Goal: Task Accomplishment & Management: Manage account settings

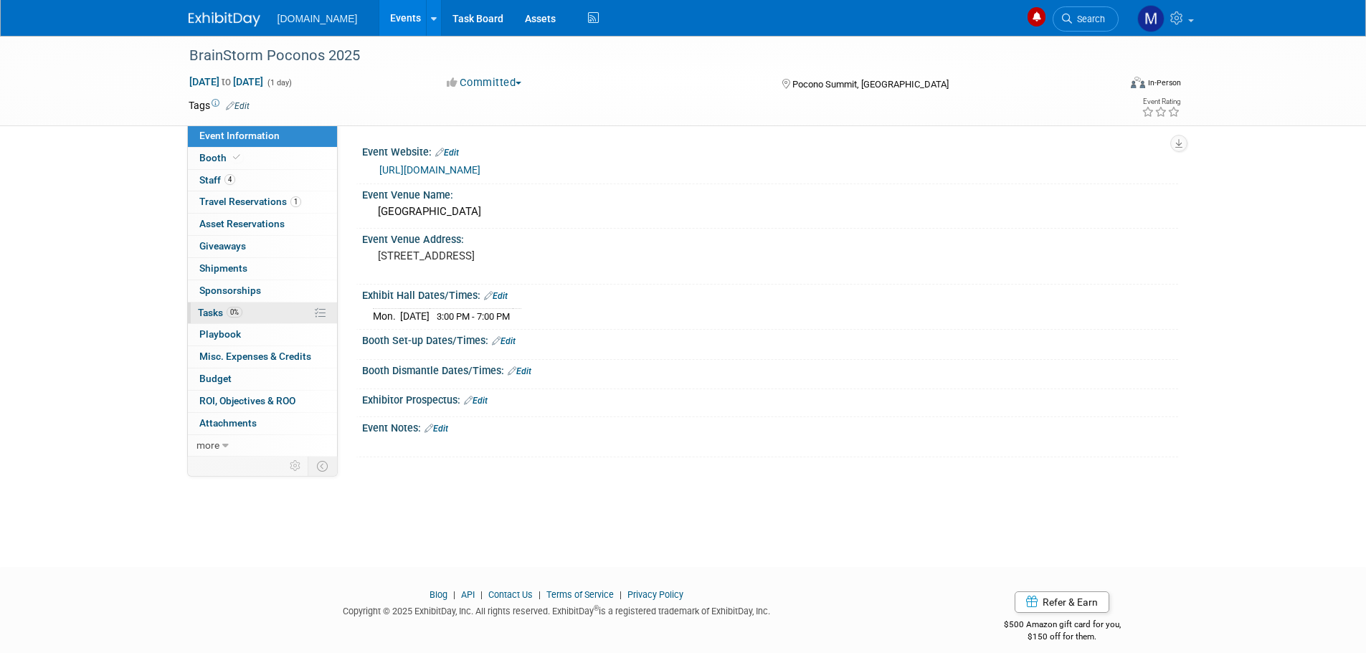
click at [197, 313] on link "0% Tasks 0%" at bounding box center [262, 314] width 149 height 22
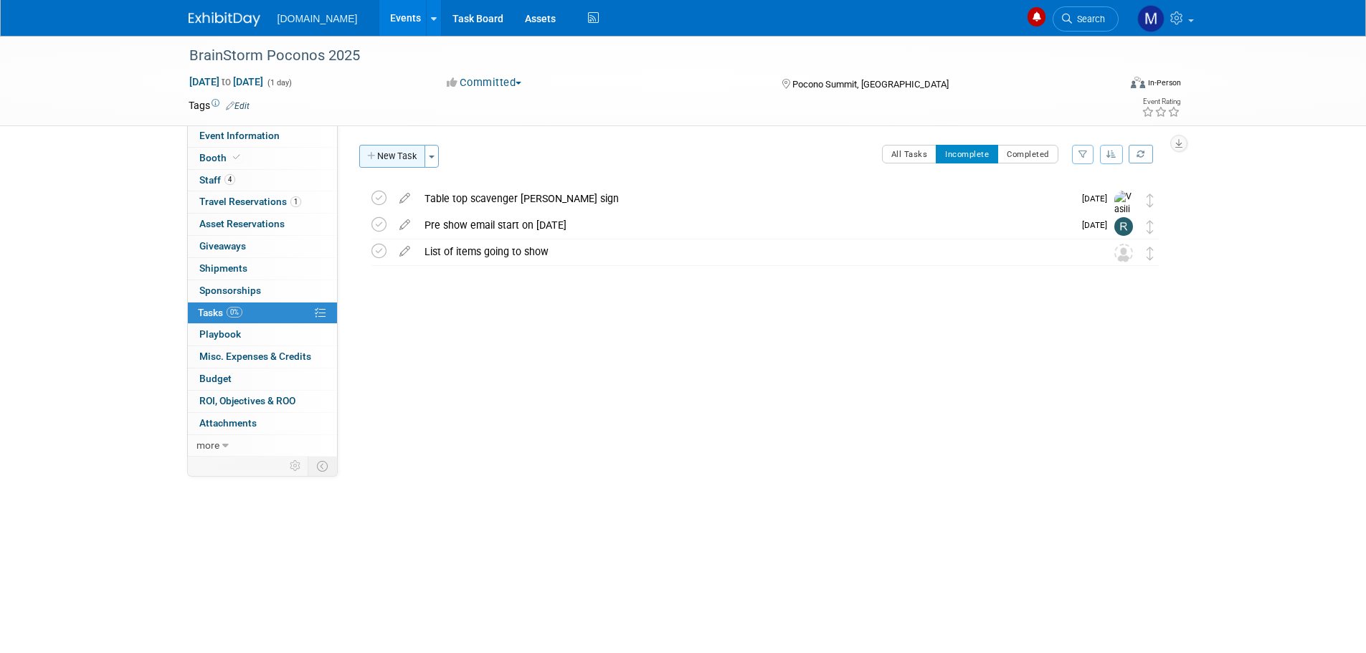
click at [392, 155] on button "New Task" at bounding box center [392, 156] width 66 height 23
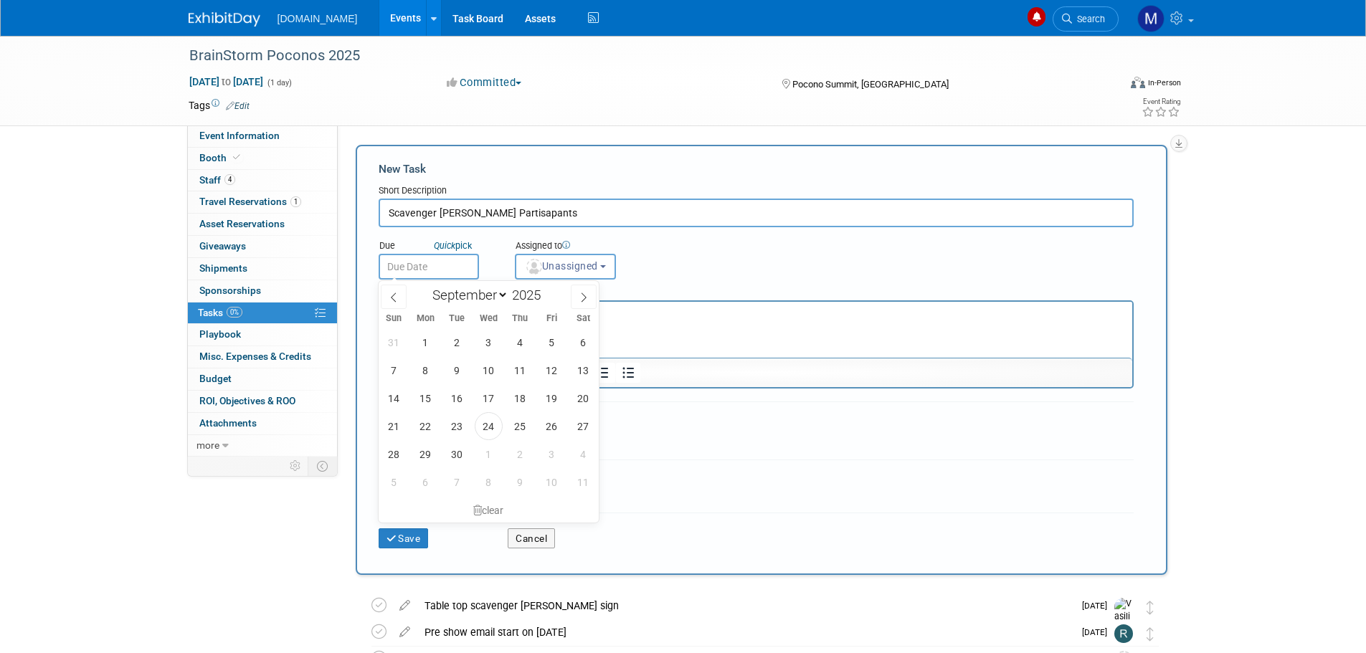
click at [475, 270] on input "text" at bounding box center [429, 267] width 100 height 26
click at [480, 217] on input "Scavenger [PERSON_NAME] Partisapants" at bounding box center [756, 213] width 755 height 29
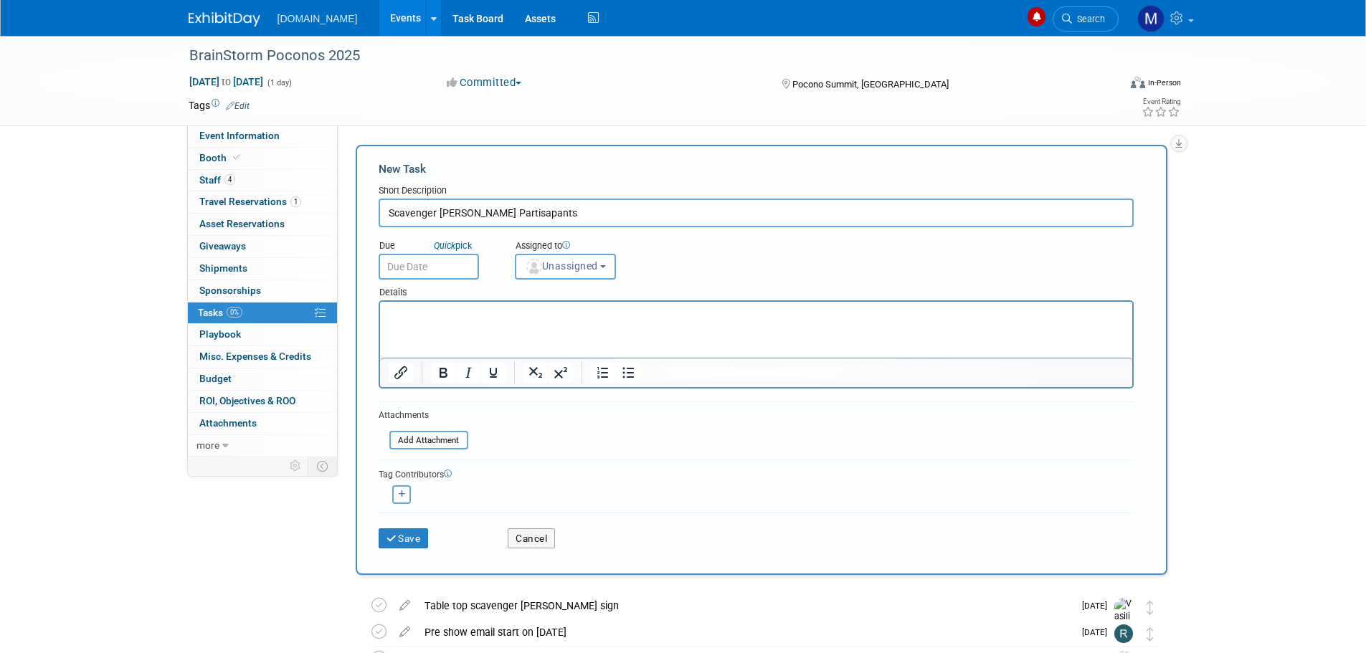
click at [484, 216] on input "Scavenger [PERSON_NAME] Partisapants" at bounding box center [756, 213] width 755 height 29
type input "Scavenger [PERSON_NAME] Participants"
click at [450, 267] on input "text" at bounding box center [429, 267] width 100 height 26
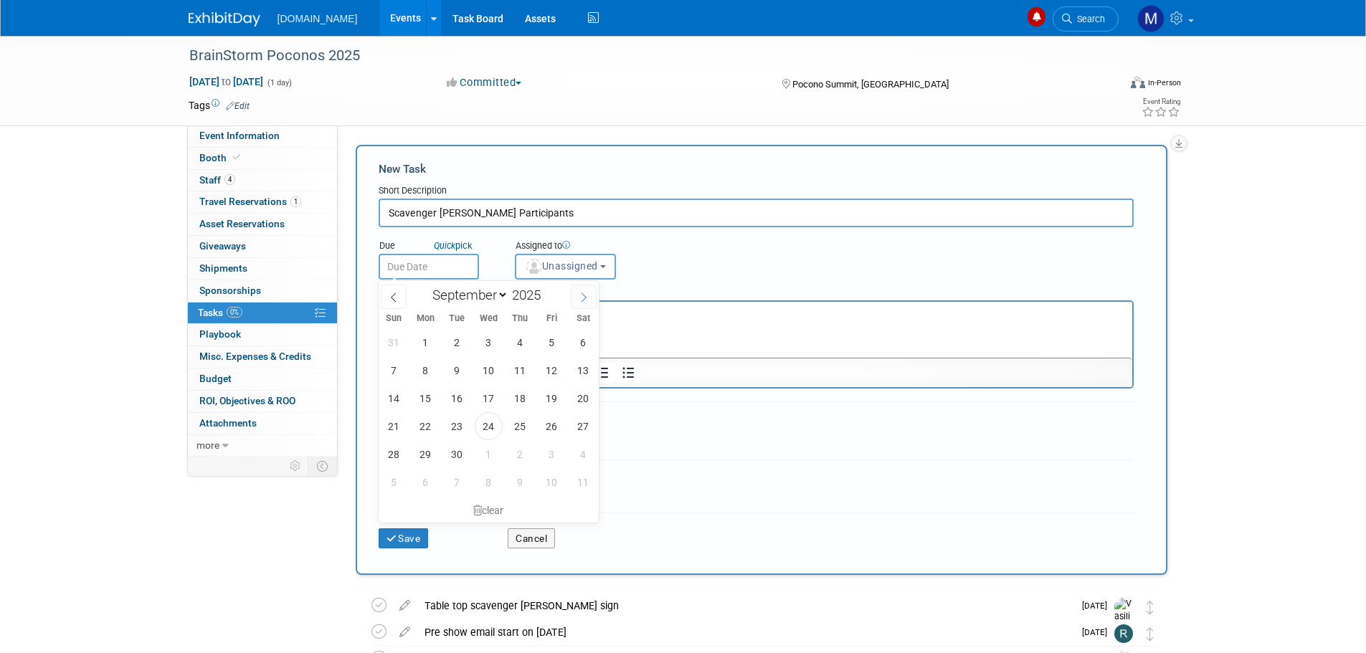
click at [589, 301] on icon at bounding box center [584, 298] width 10 height 10
select select "9"
click at [483, 341] on span "1" at bounding box center [489, 342] width 28 height 28
type input "[DATE]"
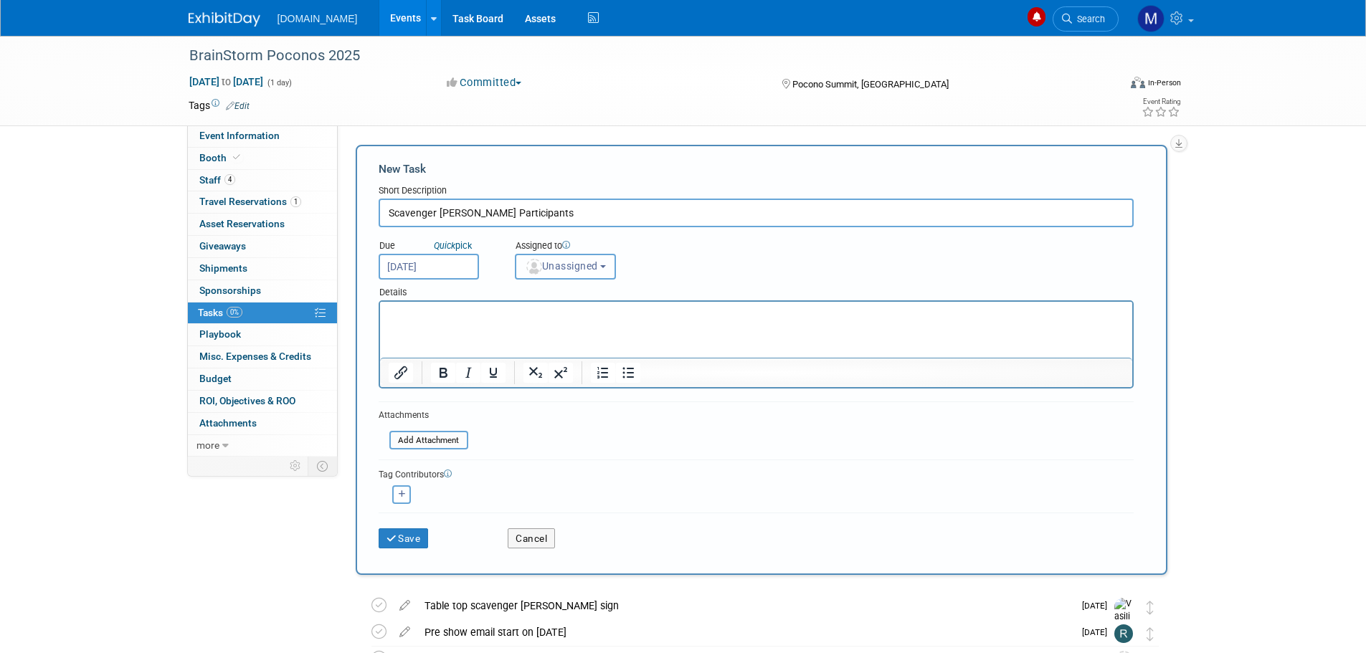
click at [560, 268] on span "Unassigned" at bounding box center [561, 265] width 73 height 11
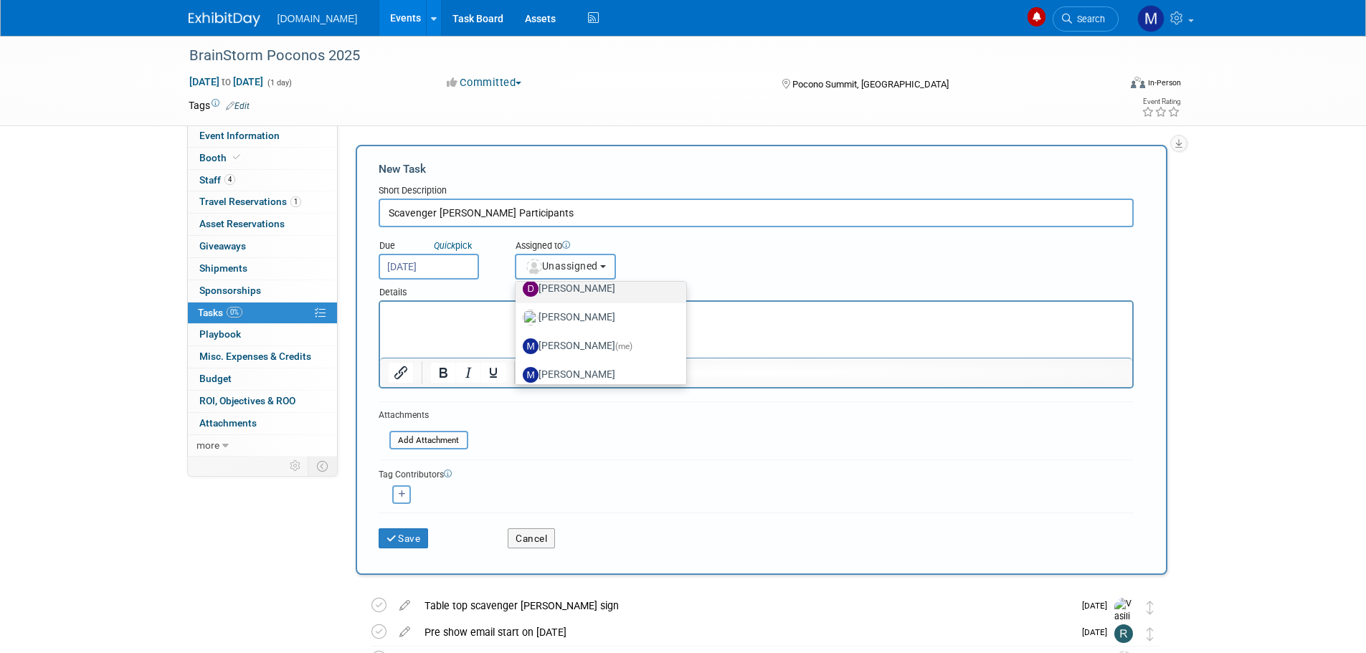
scroll to position [72, 0]
click at [554, 341] on label "[PERSON_NAME] (me)" at bounding box center [598, 345] width 150 height 23
click at [518, 341] on input "[PERSON_NAME] (me)" at bounding box center [512, 343] width 9 height 9
select select "6a3f4df4-1236-4e09-914f-28439b570fb3"
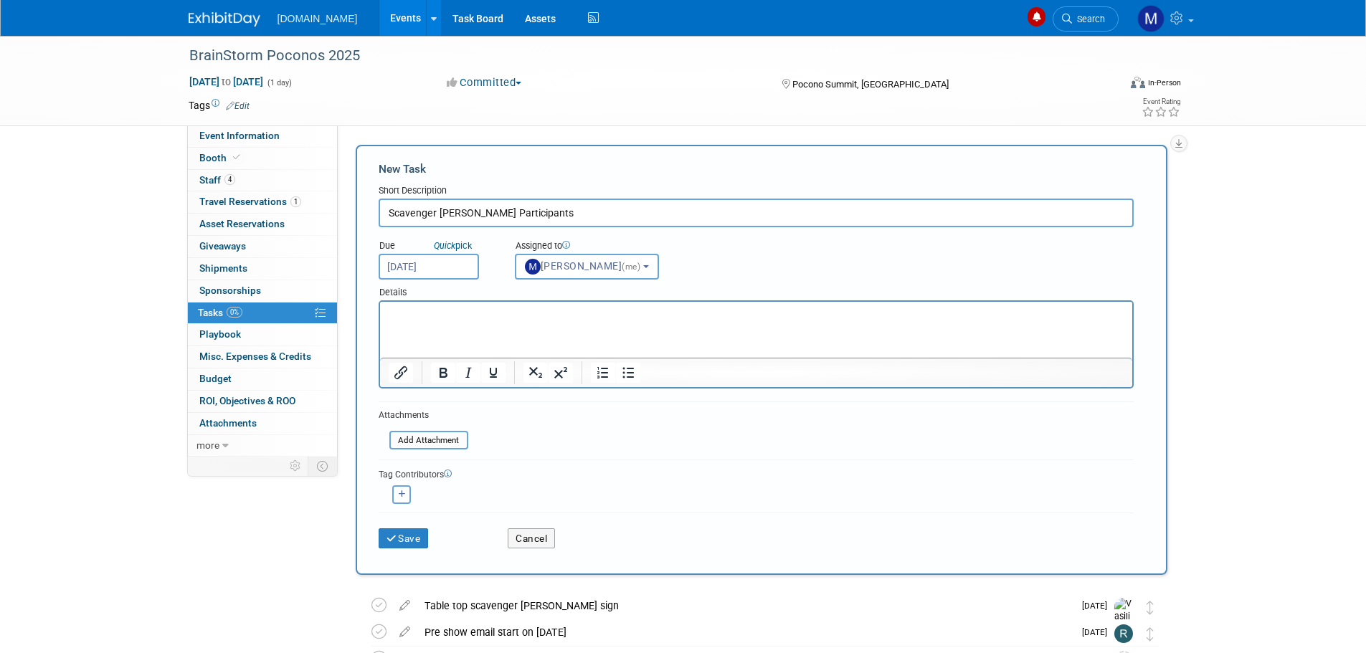
click at [419, 313] on p "Rich Text Area. Press ALT-0 for help." at bounding box center [756, 315] width 736 height 14
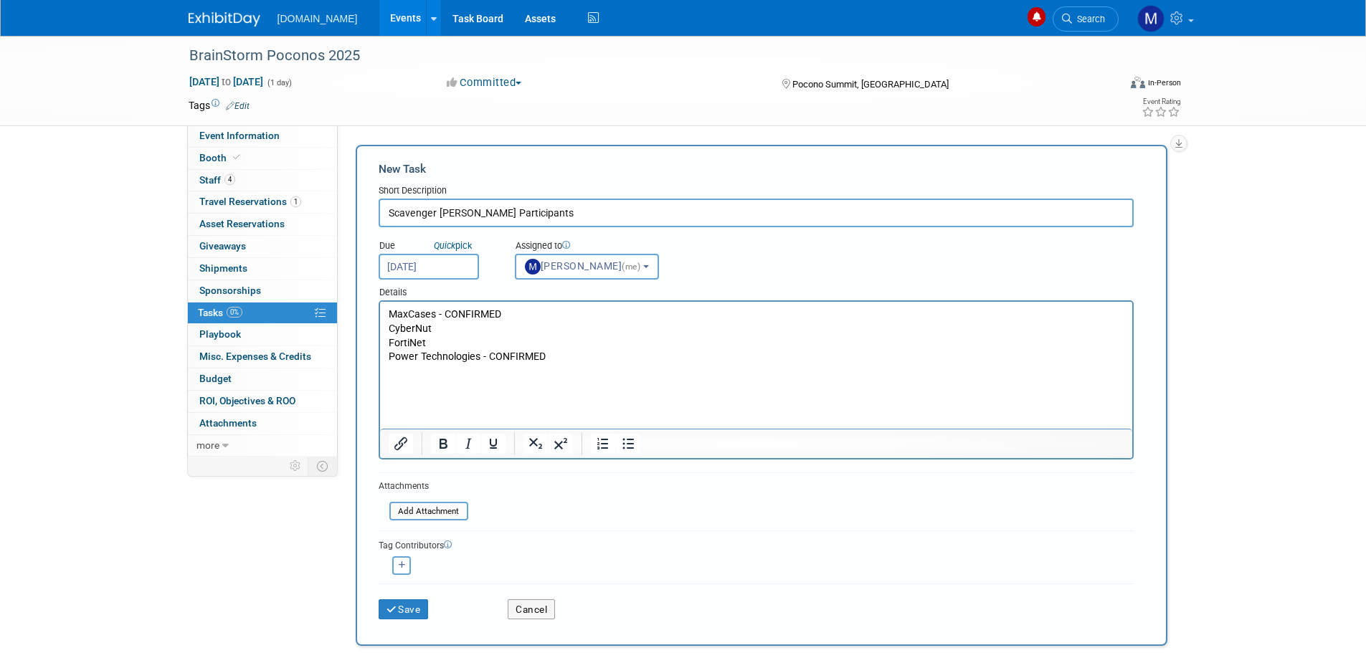
click at [404, 379] on p "Rich Text Area. Press ALT-0 for help." at bounding box center [756, 386] width 736 height 14
click at [401, 389] on p "Rich Text Area. Press ALT-0 for help." at bounding box center [756, 386] width 736 height 14
click at [445, 384] on p "Clear Touch" at bounding box center [756, 386] width 736 height 14
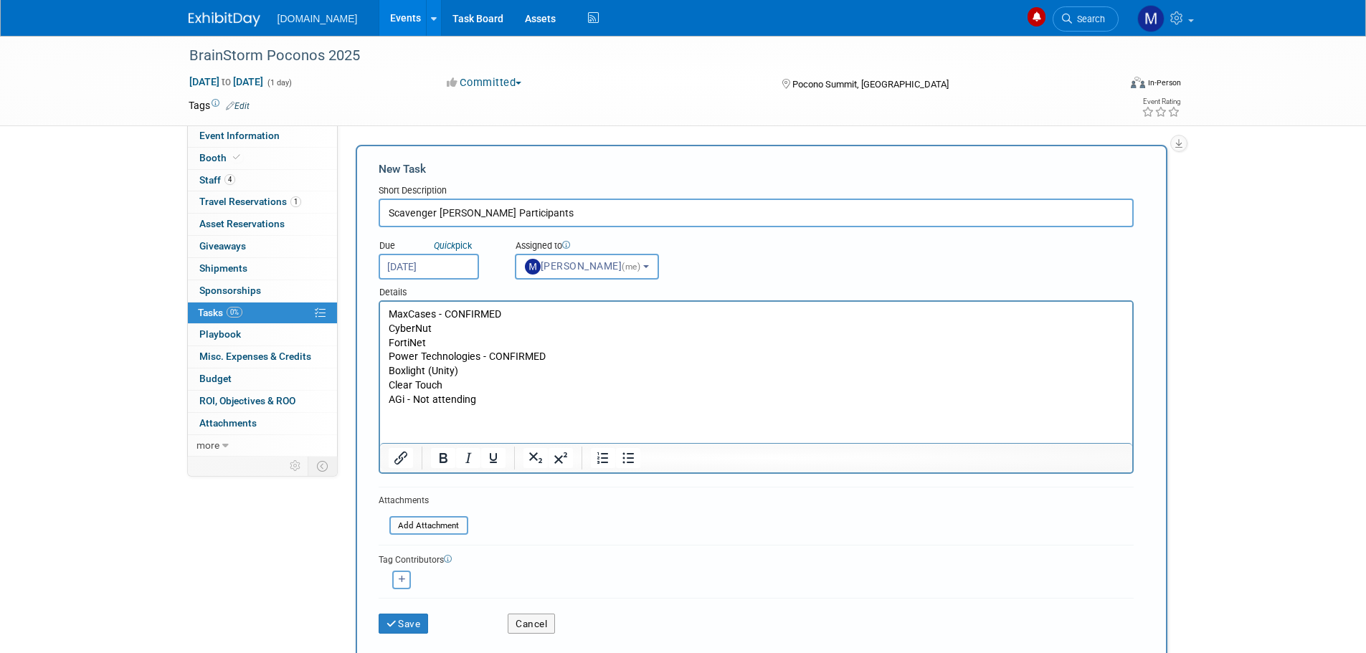
click at [484, 400] on p "AGi - Not attending" at bounding box center [756, 400] width 736 height 14
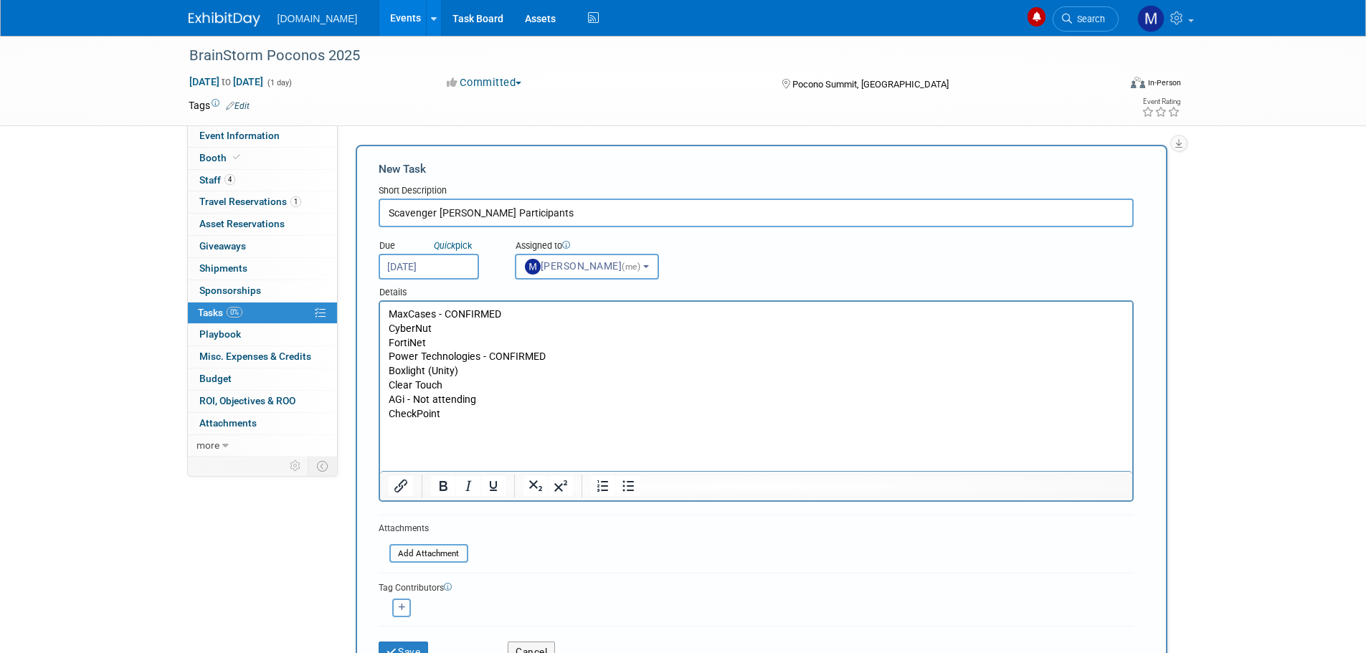
click at [405, 432] on p "Rich Text Area. Press ALT-0 for help." at bounding box center [756, 429] width 736 height 14
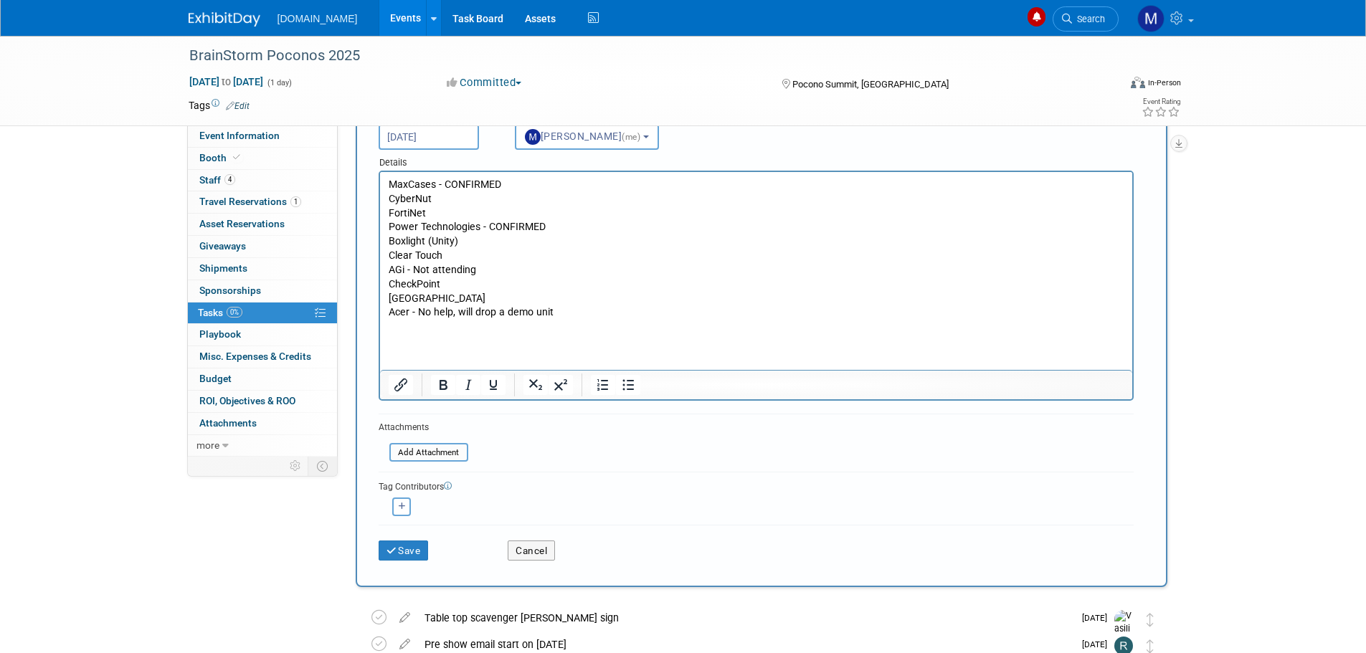
scroll to position [143, 0]
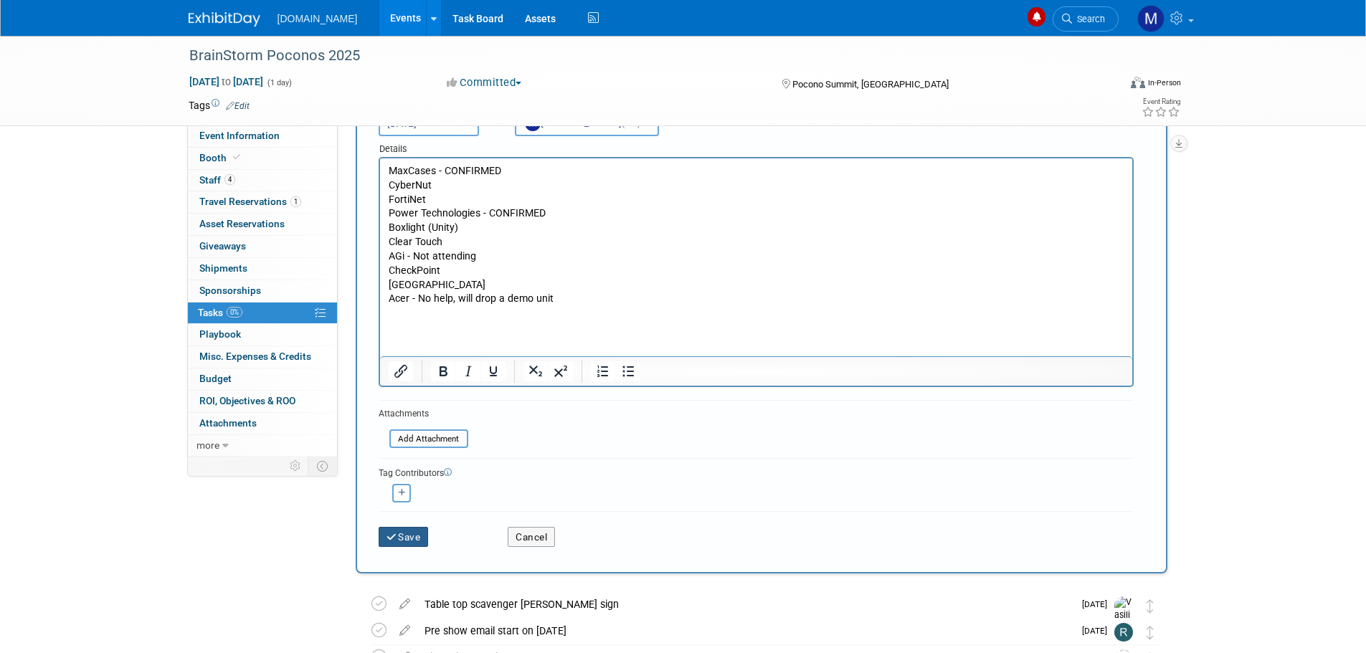
click at [391, 540] on icon "submit" at bounding box center [392, 538] width 12 height 10
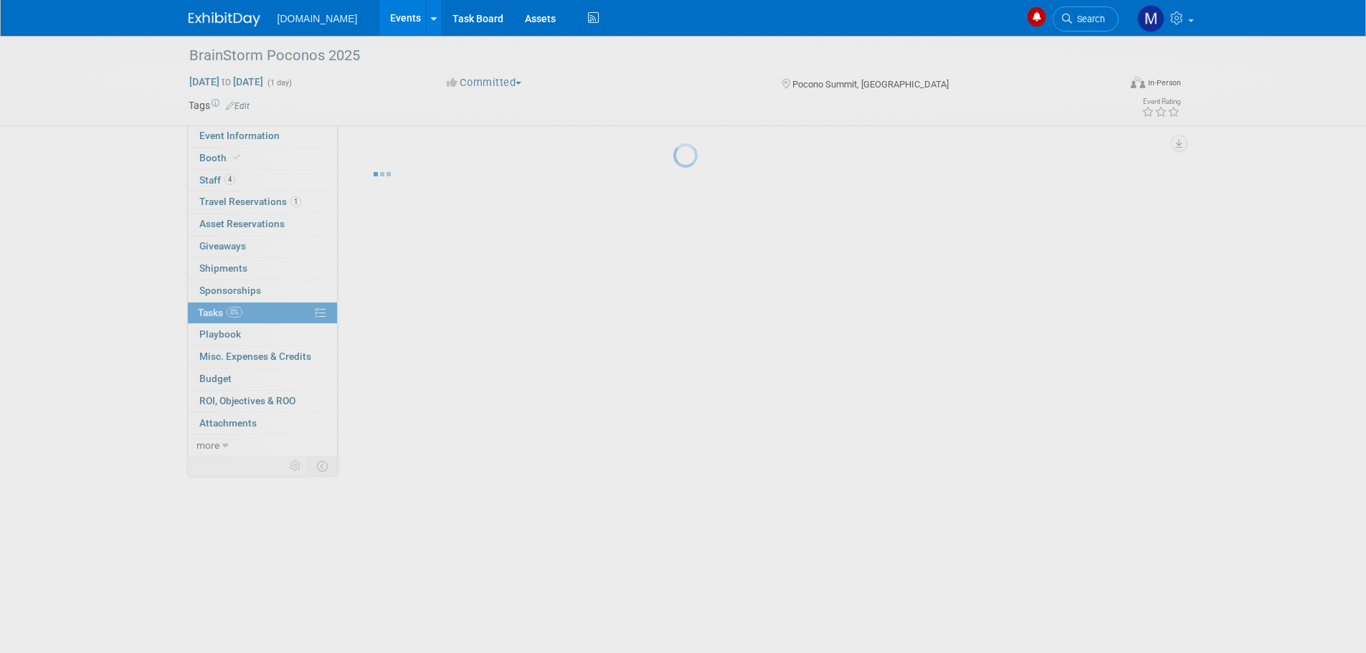
scroll to position [0, 0]
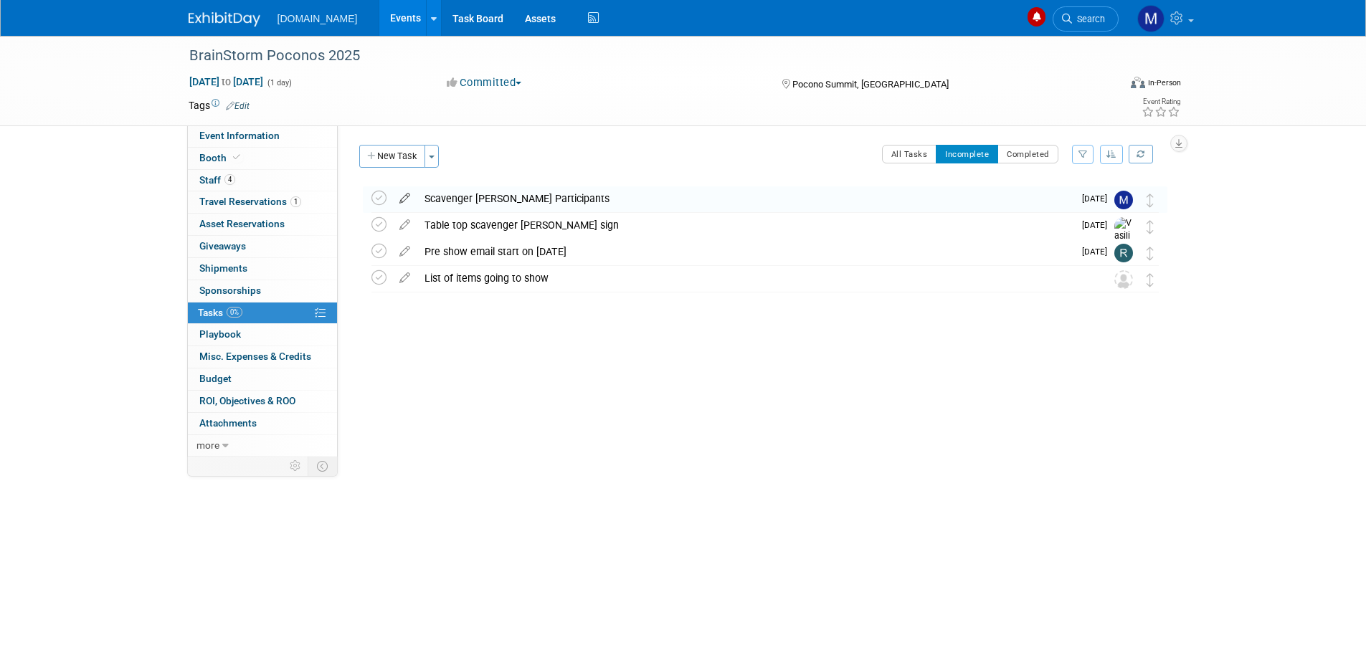
click at [404, 195] on icon at bounding box center [404, 195] width 25 height 18
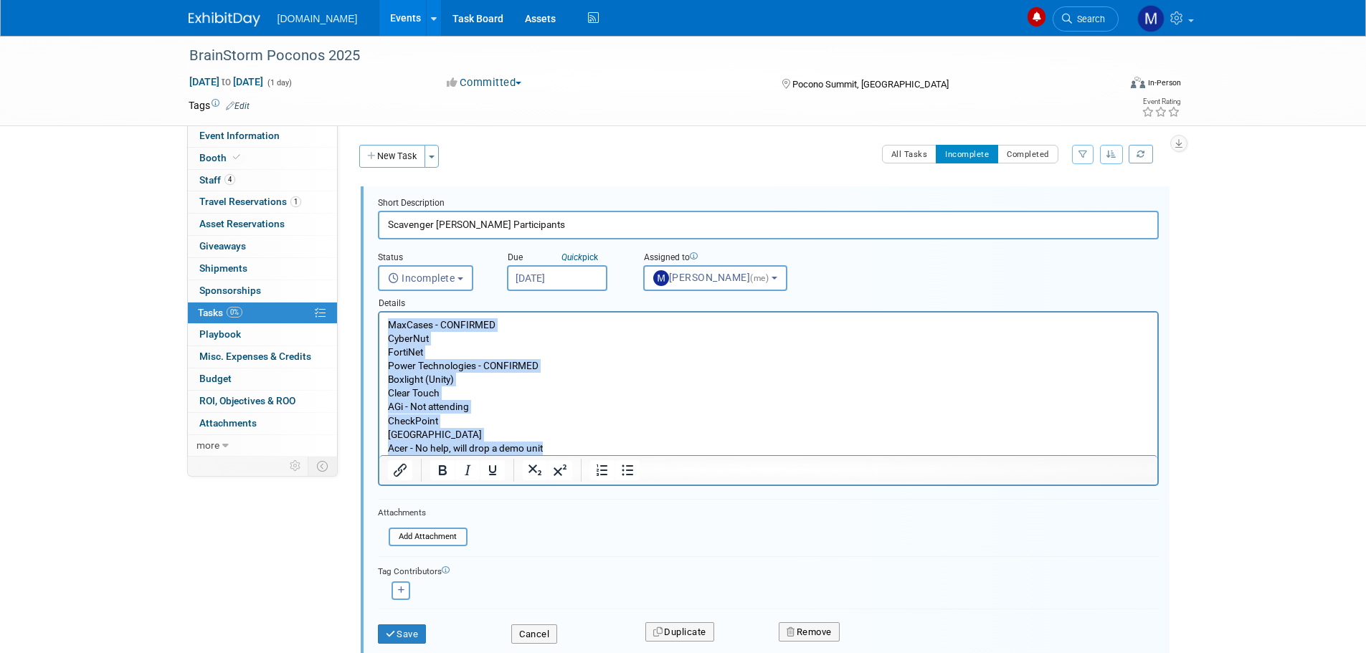
drag, startPoint x: 386, startPoint y: 322, endPoint x: 564, endPoint y: 451, distance: 219.7
click at [564, 451] on body "MaxCases - CONFIRMED CyberNut FortiNet Power Technologies - CONFIRMED Boxlight …" at bounding box center [767, 386] width 763 height 137
copy p "MaxCases - CONFIRMED CyberNut FortiNet Power Technologies - CONFIRMED Boxlight …"
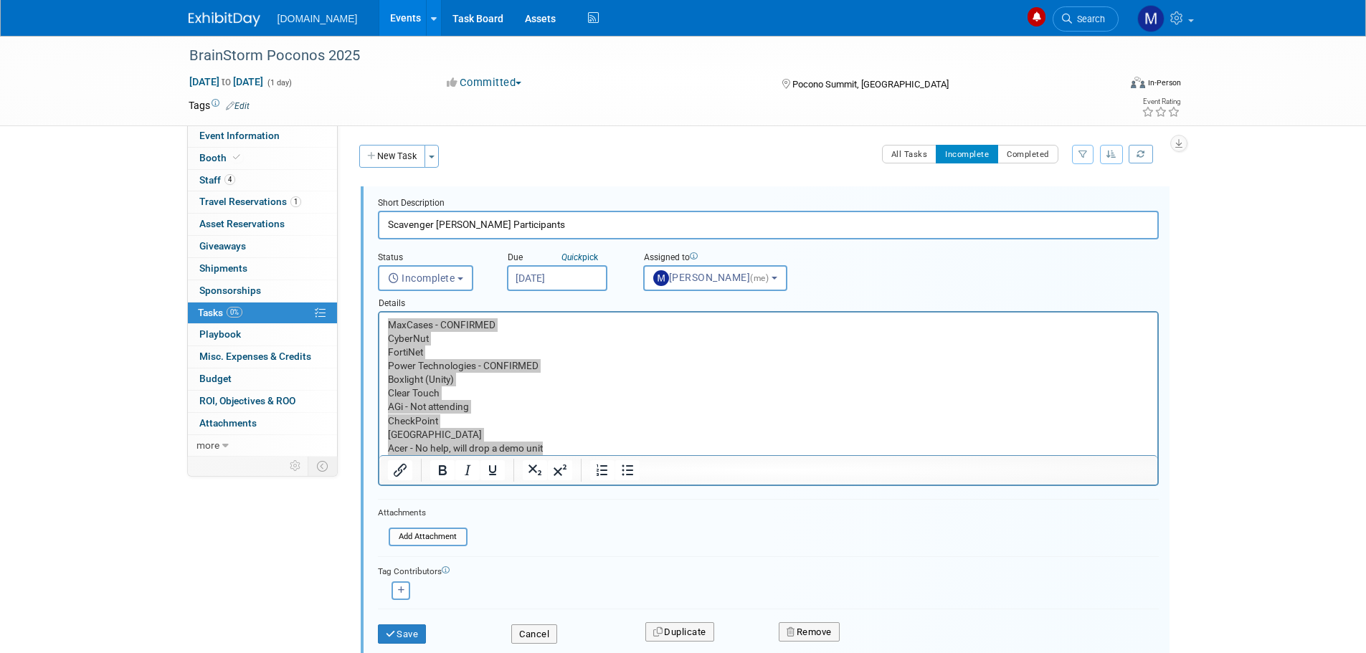
click at [227, 22] on img at bounding box center [225, 19] width 72 height 14
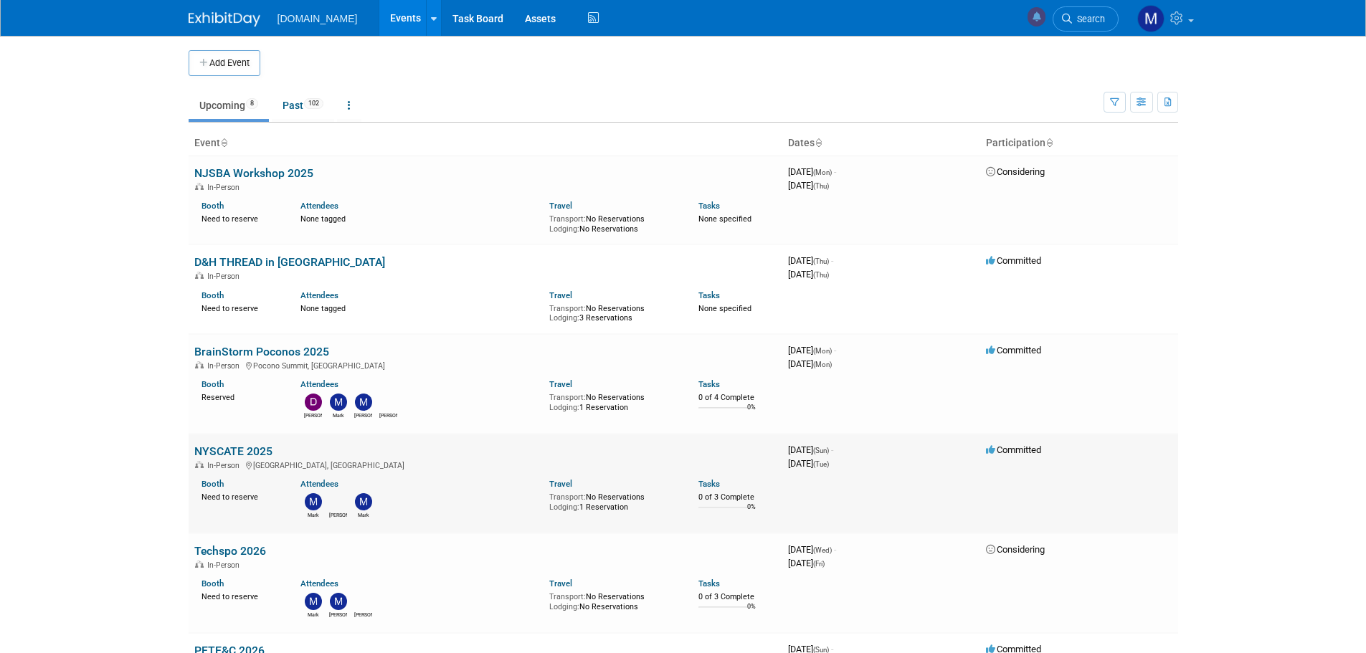
click at [226, 449] on link "NYSCATE 2025" at bounding box center [233, 452] width 78 height 14
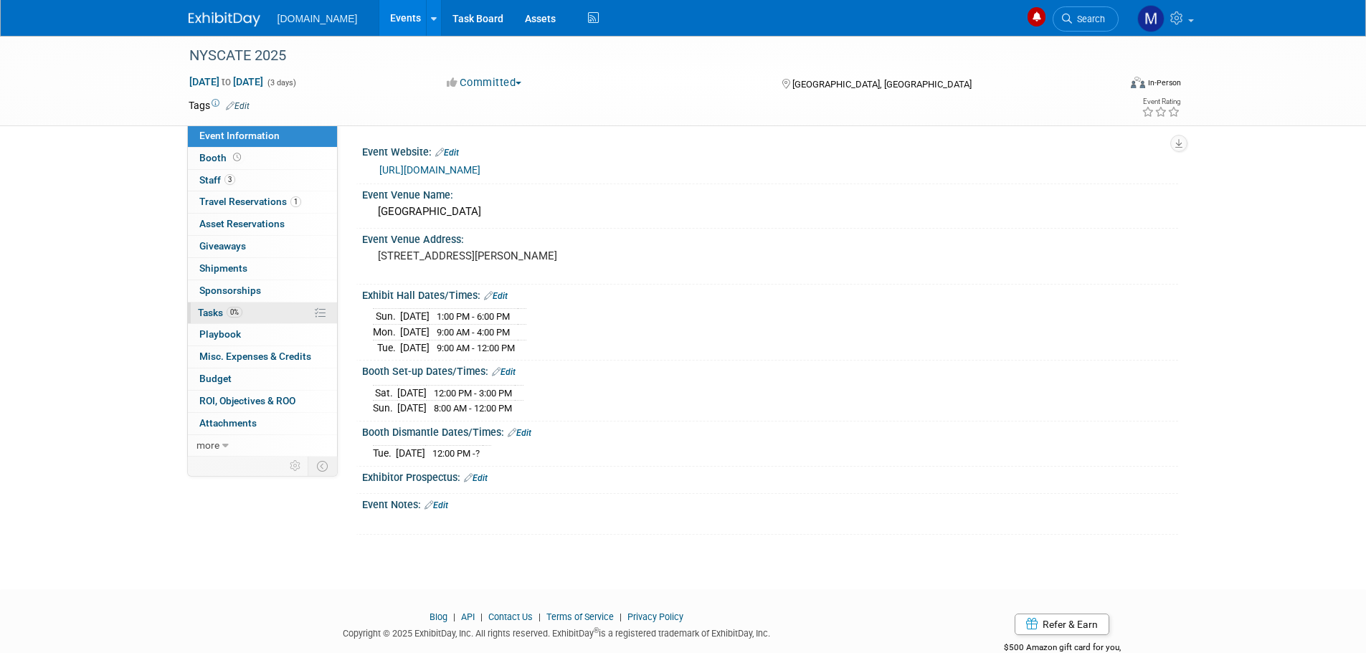
click at [209, 312] on span "Tasks 0%" at bounding box center [220, 312] width 44 height 11
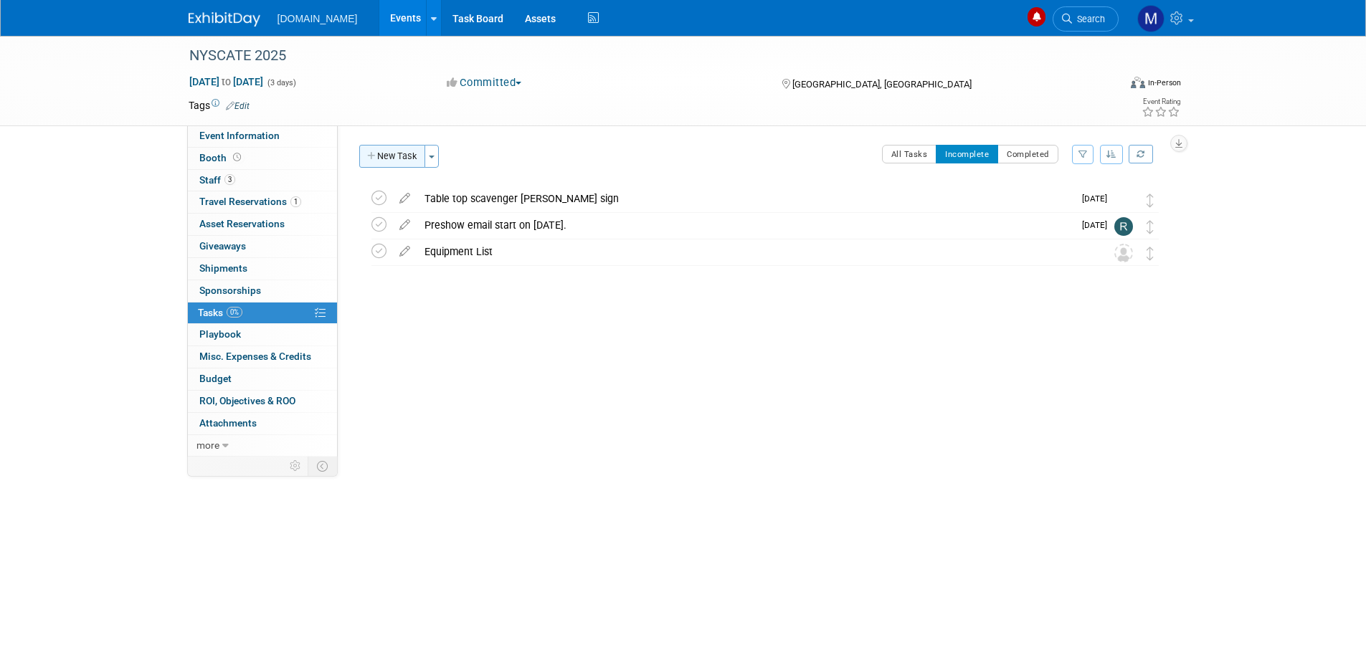
click at [382, 156] on button "New Task" at bounding box center [392, 156] width 66 height 23
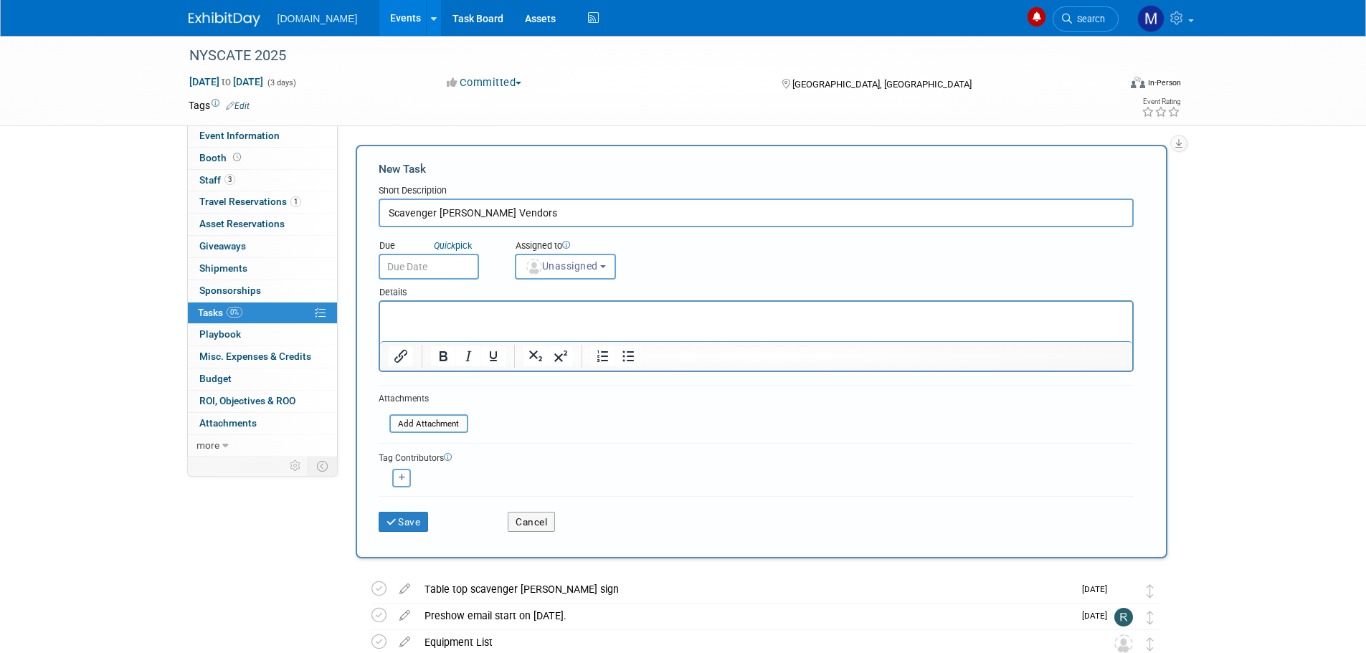
type input "Scavenger Hunt Vendors"
click at [417, 260] on input "text" at bounding box center [429, 267] width 100 height 26
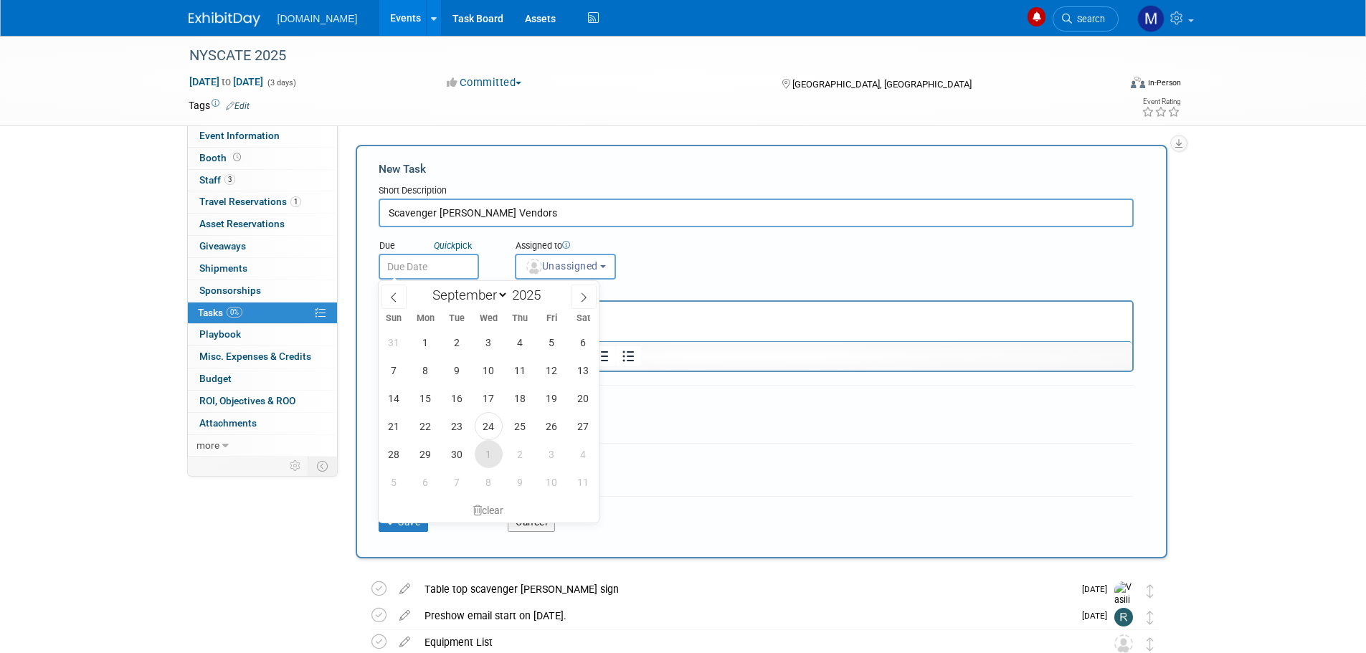
click at [490, 452] on span "1" at bounding box center [489, 454] width 28 height 28
type input "[DATE]"
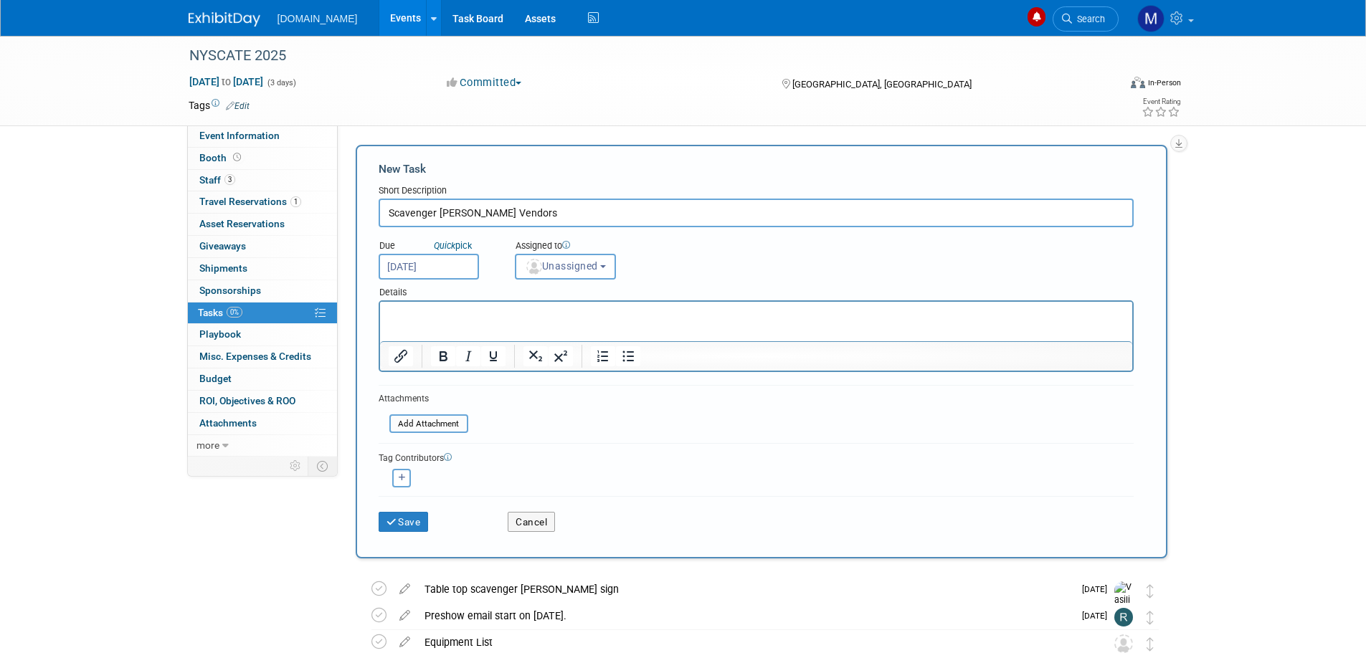
click at [404, 312] on p "Rich Text Area. Press ALT-0 for help." at bounding box center [756, 315] width 736 height 14
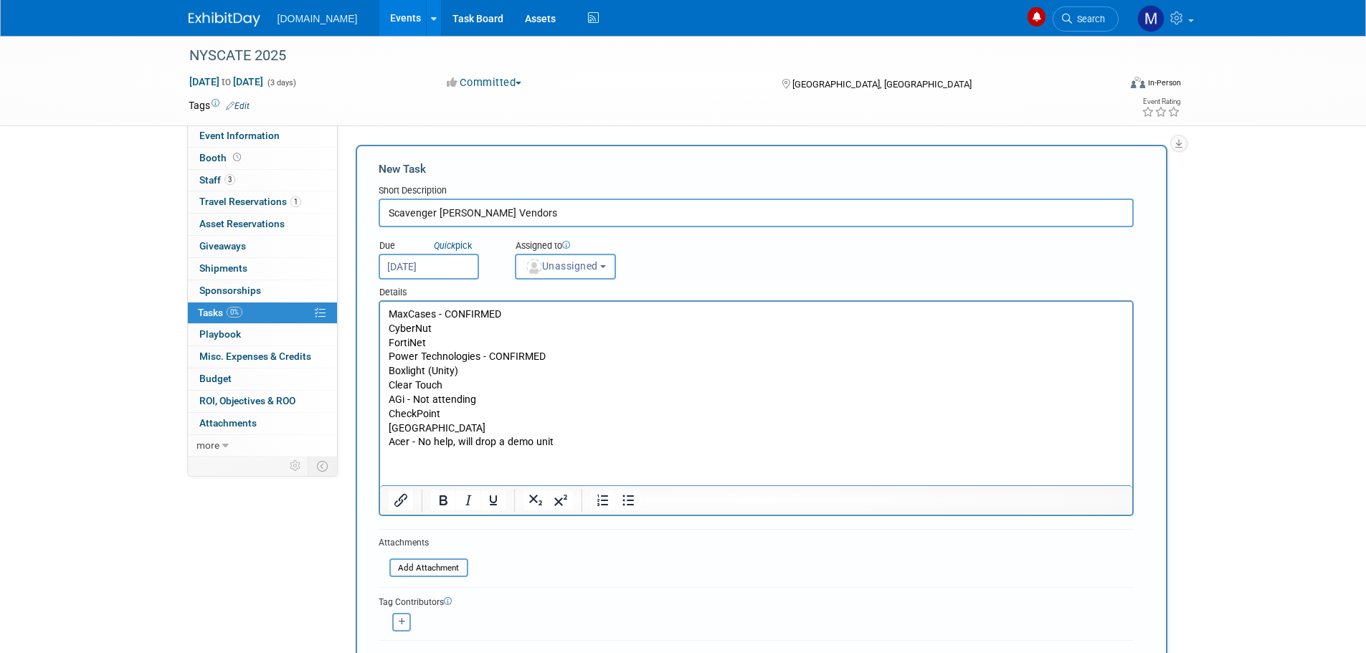
click at [573, 271] on span "Unassigned" at bounding box center [561, 265] width 73 height 11
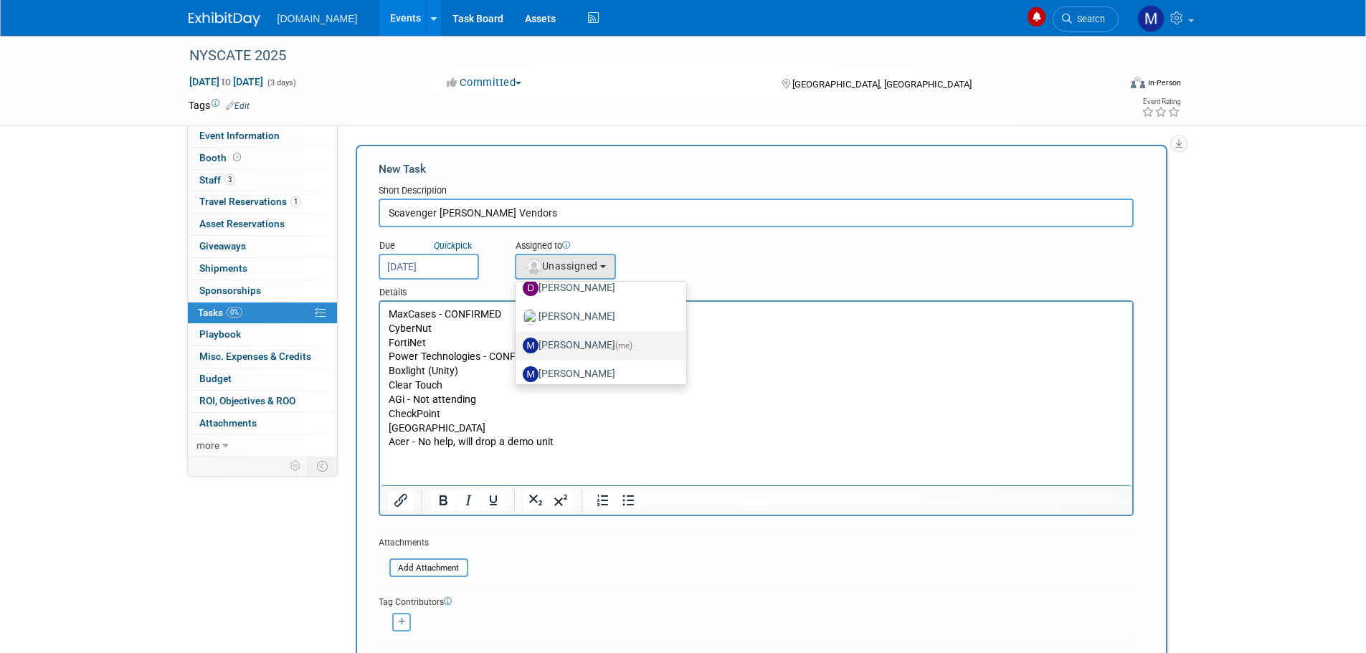
click at [571, 342] on label "[PERSON_NAME] (me)" at bounding box center [598, 345] width 150 height 23
click at [518, 342] on input "[PERSON_NAME] (me)" at bounding box center [512, 343] width 9 height 9
select select "6a3f4df4-1236-4e09-914f-28439b570fb3"
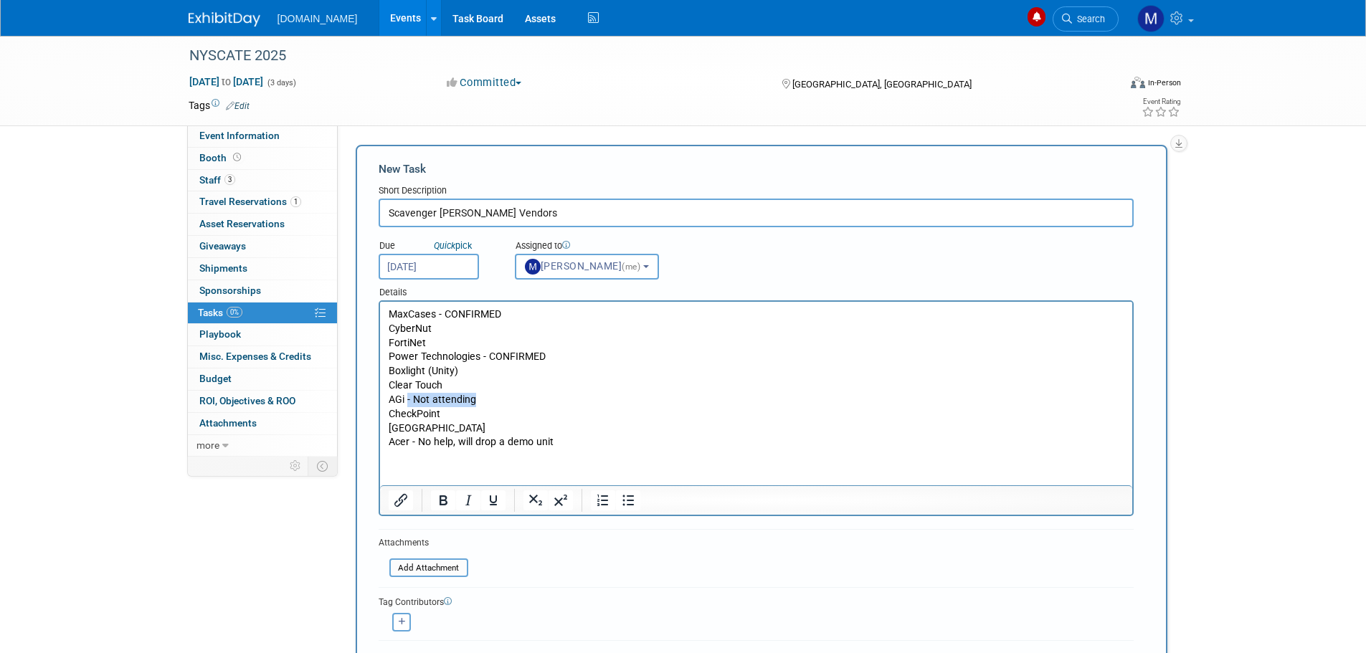
drag, startPoint x: 407, startPoint y: 398, endPoint x: 470, endPoint y: 394, distance: 64.0
click at [470, 394] on p "MaxCases - CONFIRMED CyberNut FortiNet Power Technologies - CONFIRMED Boxlight …" at bounding box center [756, 379] width 736 height 142
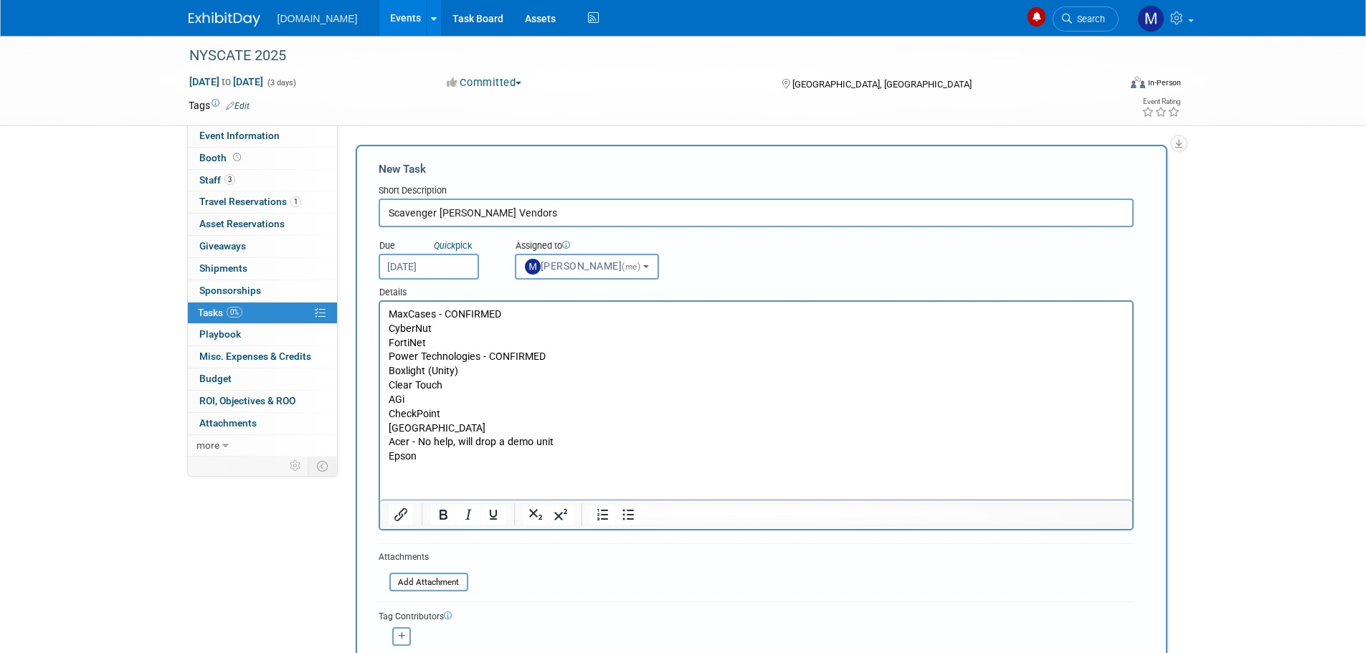
click at [432, 458] on p "Epson" at bounding box center [756, 457] width 736 height 14
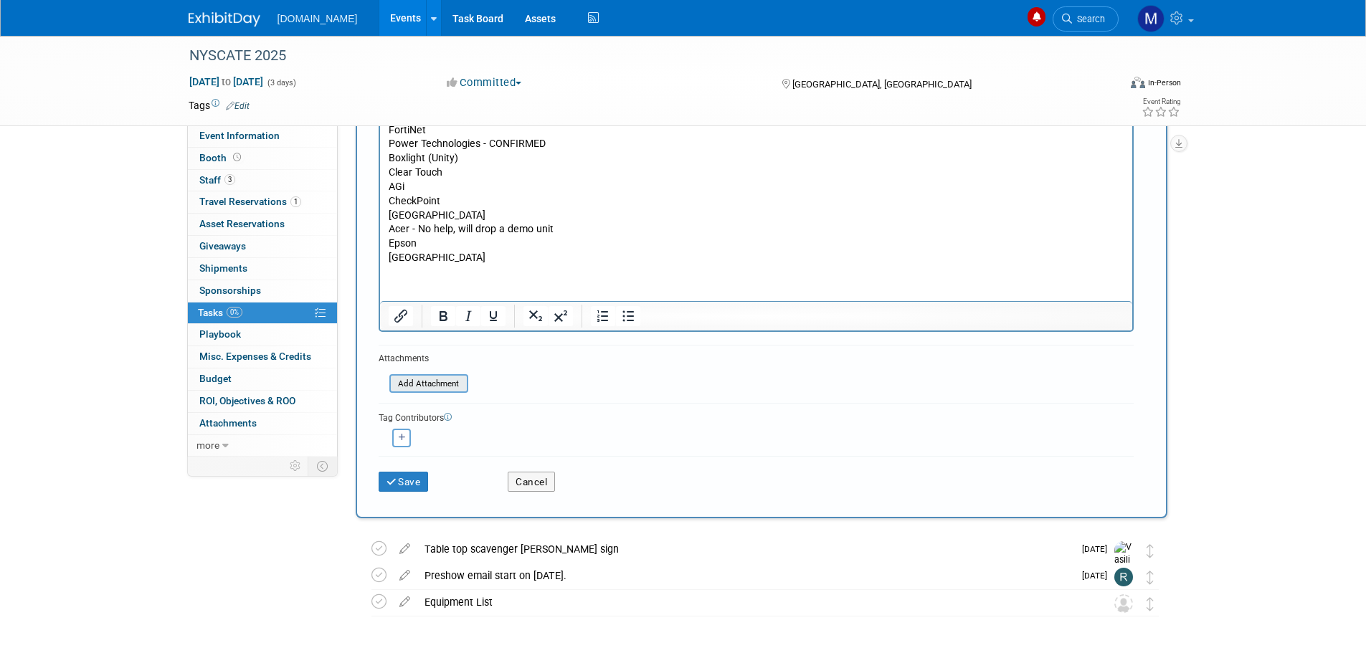
scroll to position [215, 0]
click at [407, 480] on button "Save" at bounding box center [404, 480] width 50 height 20
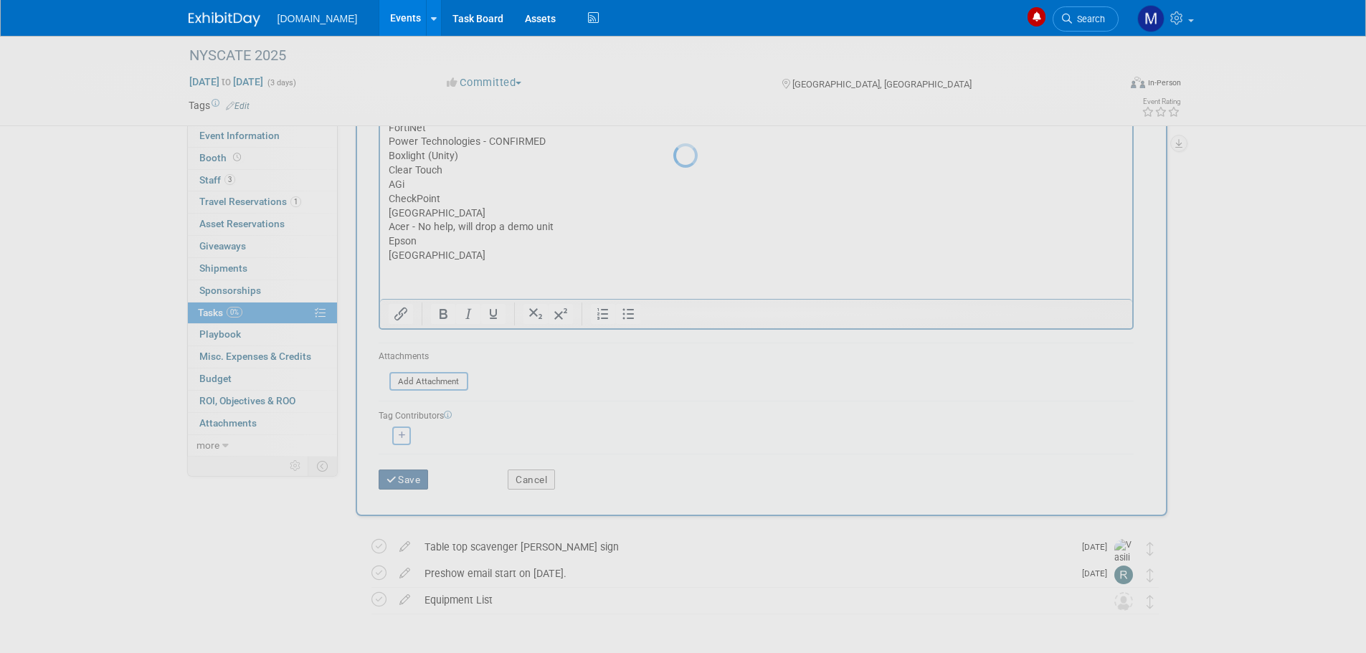
scroll to position [0, 0]
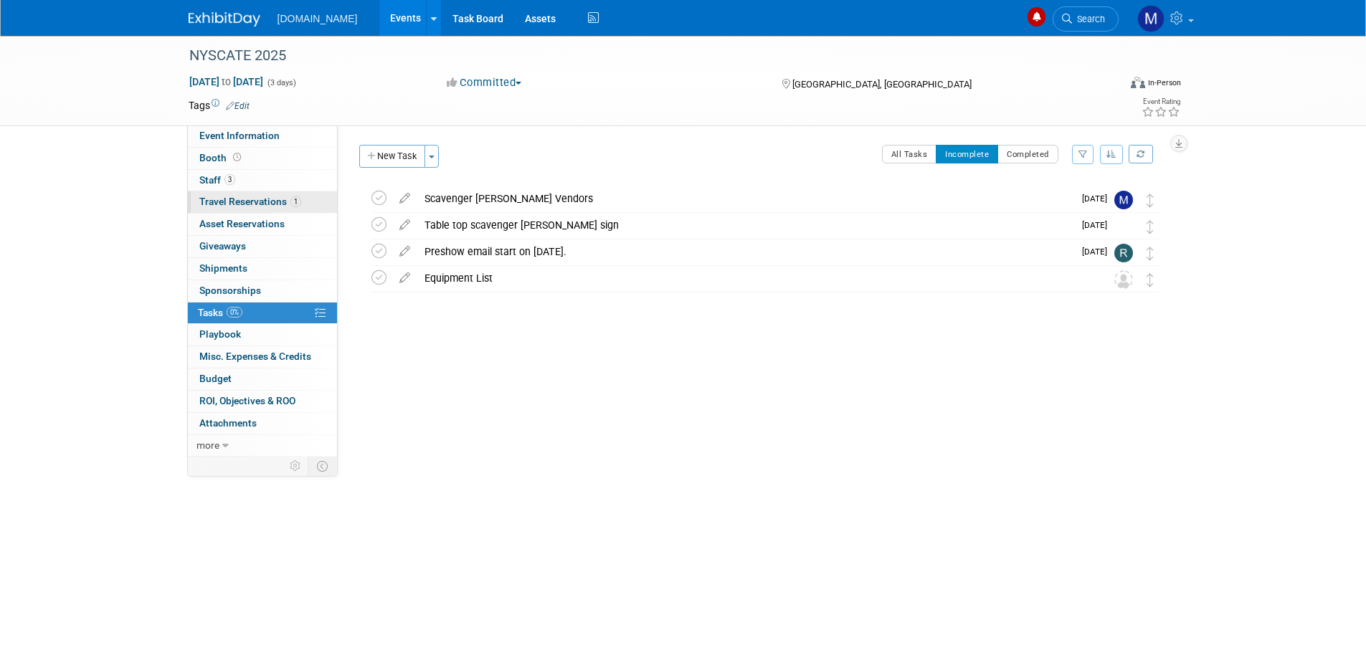
click at [209, 204] on span "Travel Reservations 1" at bounding box center [250, 201] width 102 height 11
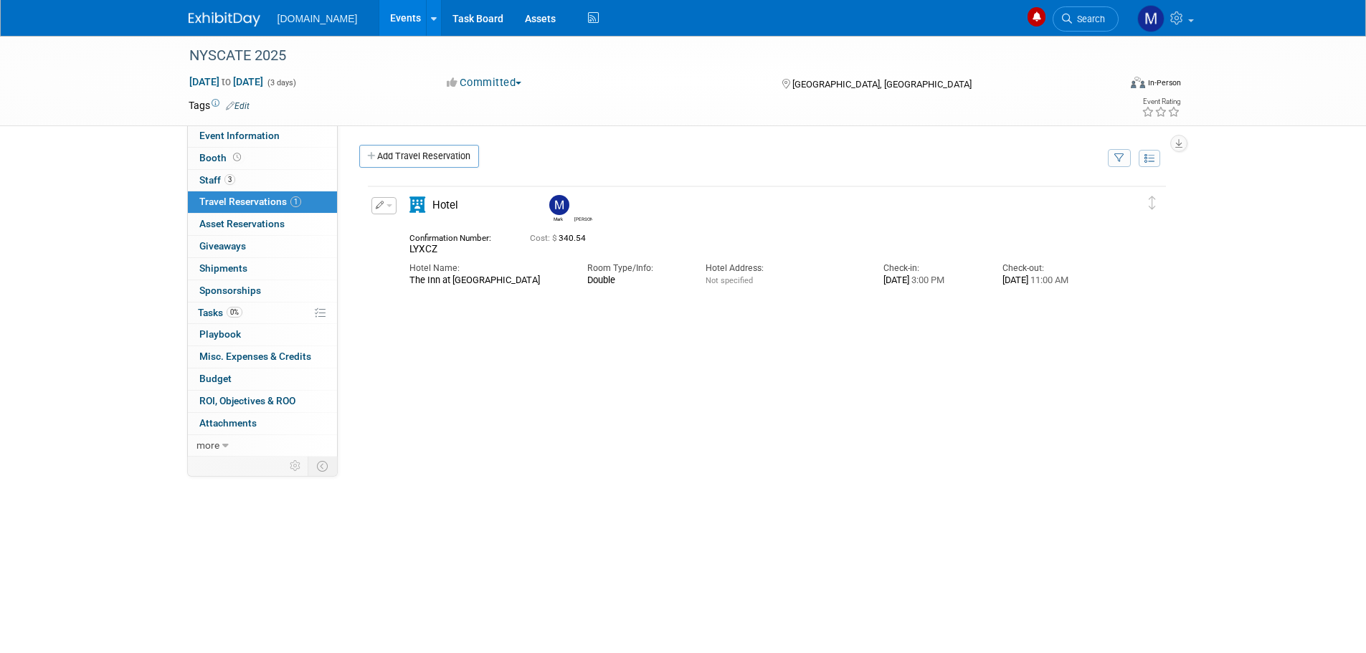
click at [210, 21] on img at bounding box center [225, 19] width 72 height 14
